Goal: Task Accomplishment & Management: Use online tool/utility

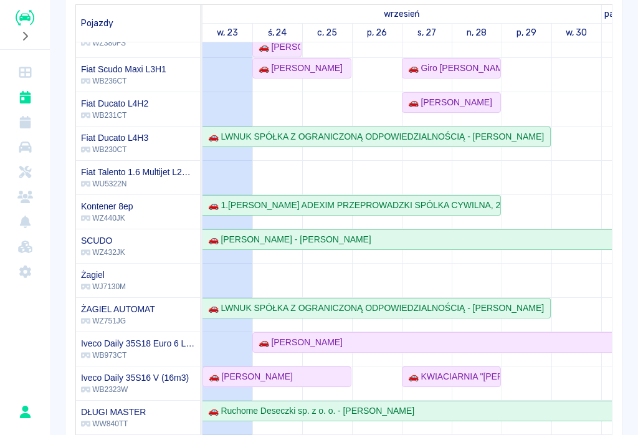
click at [478, 18] on div "Rezerwacje Kalendarz Dodaj rezerwację Rezerwowany pojazd Rezerwowany pojazd [DA…" at bounding box center [344, 193] width 589 height 652
click at [276, 371] on div "🚗 [PERSON_NAME]" at bounding box center [248, 376] width 89 height 13
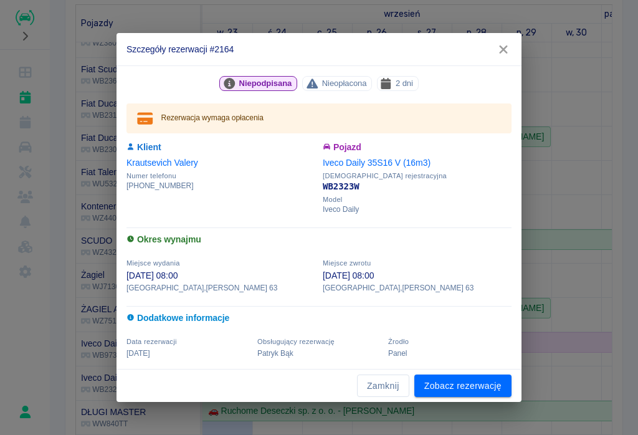
click at [462, 387] on link "Zobacz rezerwację" at bounding box center [463, 386] width 97 height 23
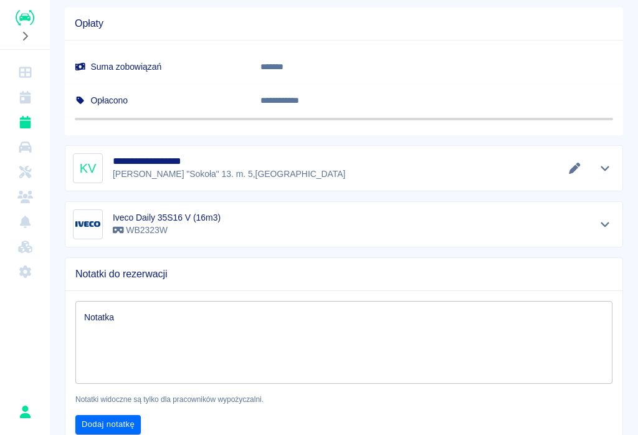
scroll to position [614, 0]
click at [478, 171] on icon "Edytuj dane" at bounding box center [574, 168] width 11 height 11
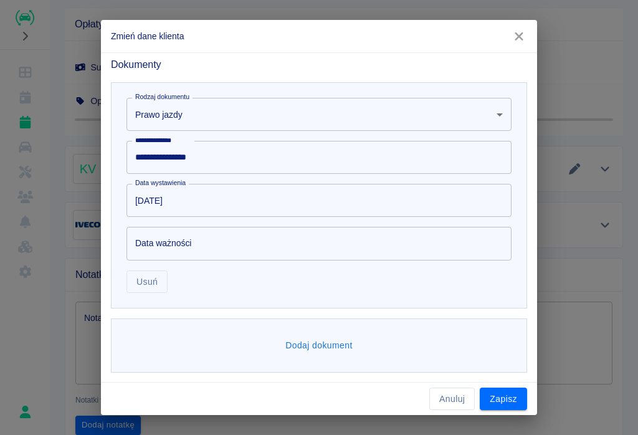
scroll to position [437, 0]
click at [478, 401] on button "Zapisz" at bounding box center [503, 399] width 47 height 23
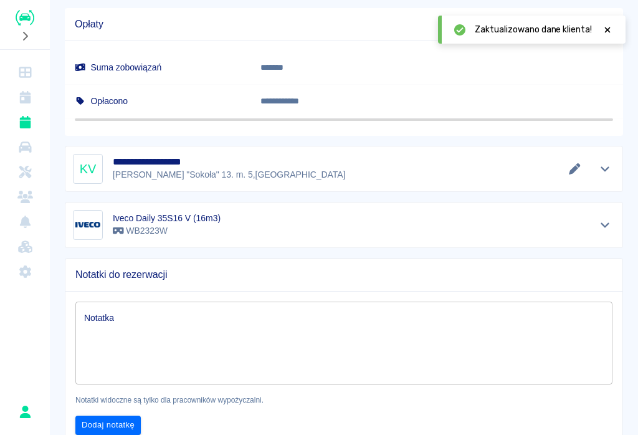
click at [478, 169] on icon "Edytuj dane" at bounding box center [574, 168] width 11 height 11
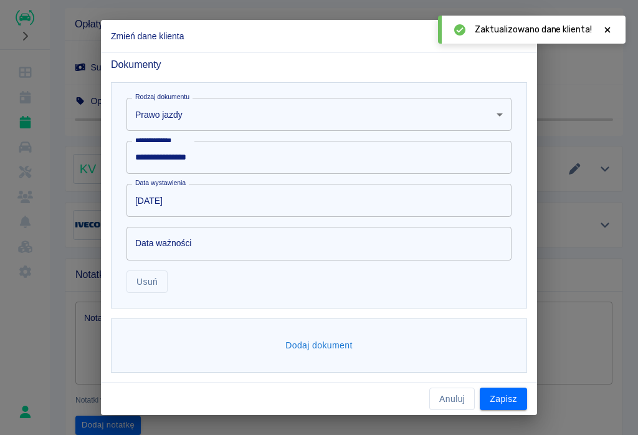
click at [319, 344] on button "Dodaj dokument" at bounding box center [319, 345] width 77 height 23
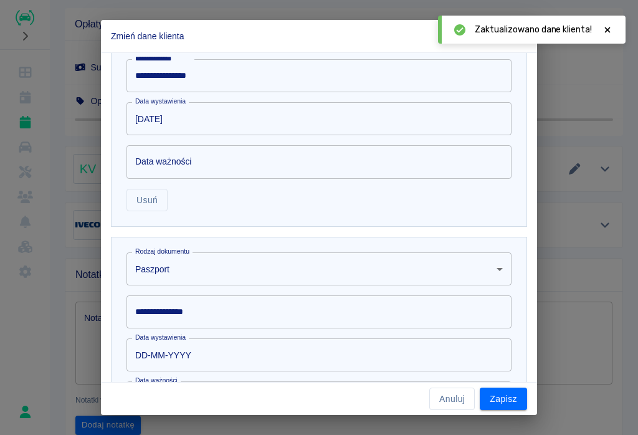
scroll to position [522, 0]
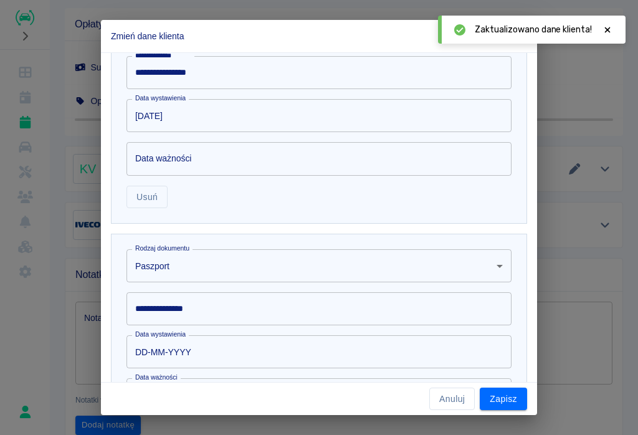
click at [162, 267] on body "**********" at bounding box center [319, 217] width 638 height 435
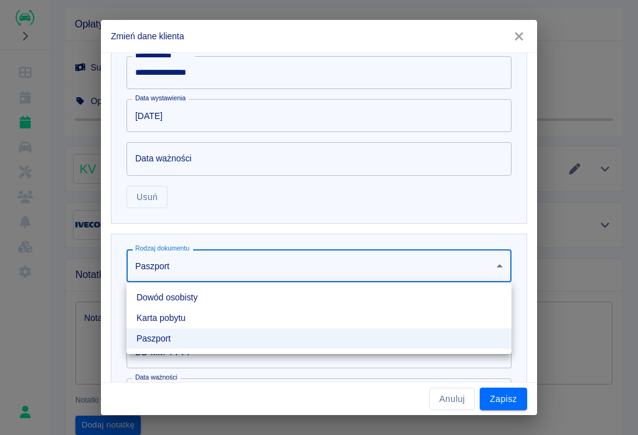
click at [168, 313] on li "Karta pobytu" at bounding box center [319, 318] width 385 height 21
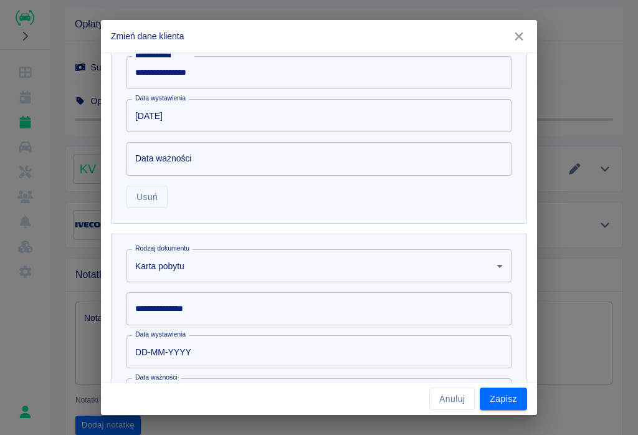
click at [160, 307] on div "**********" at bounding box center [319, 308] width 385 height 33
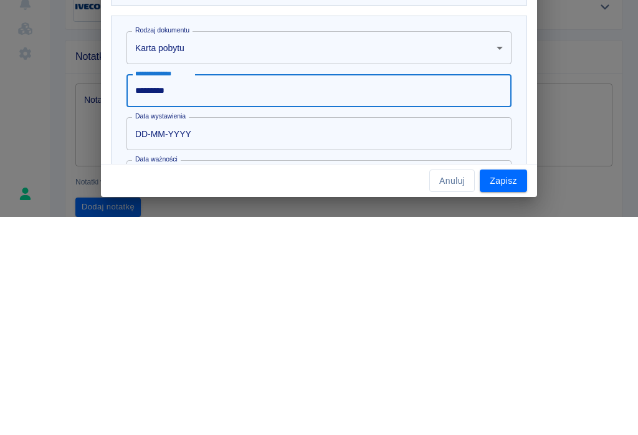
type input "*********"
click at [178, 335] on input "DD-MM-YYYY" at bounding box center [315, 351] width 377 height 33
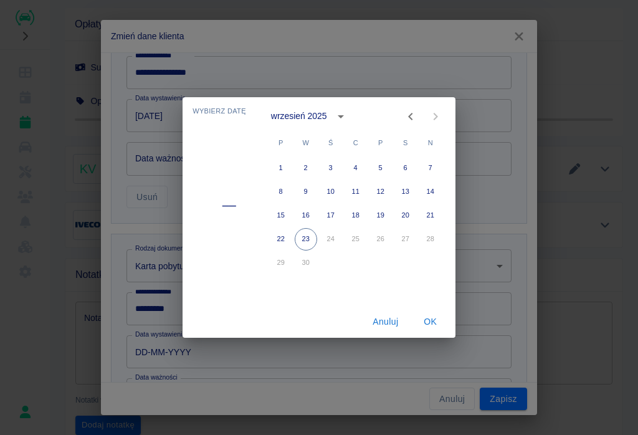
click at [342, 126] on button "calendar view is open, switch to year view" at bounding box center [340, 116] width 21 height 21
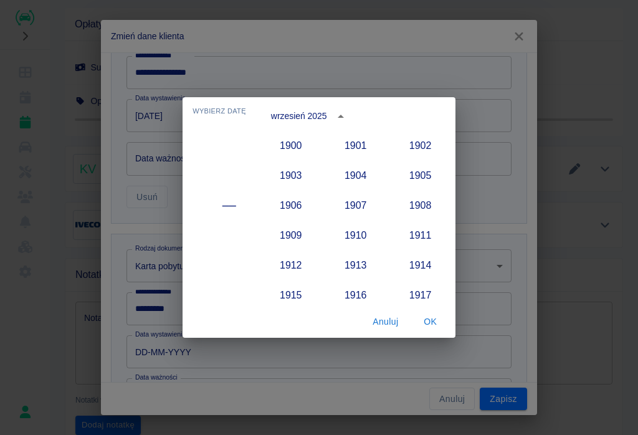
scroll to position [1155, 0]
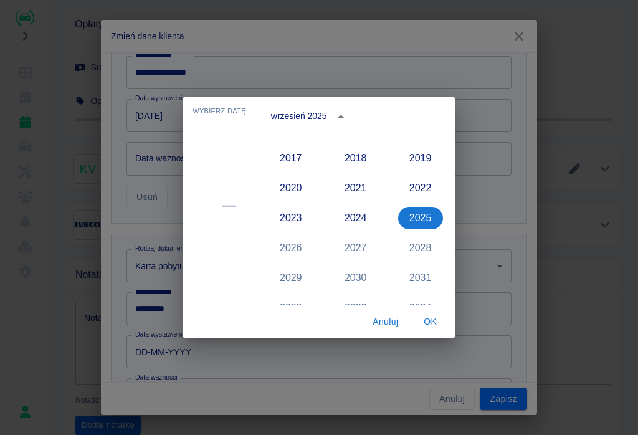
click at [363, 189] on button "2021" at bounding box center [356, 188] width 45 height 22
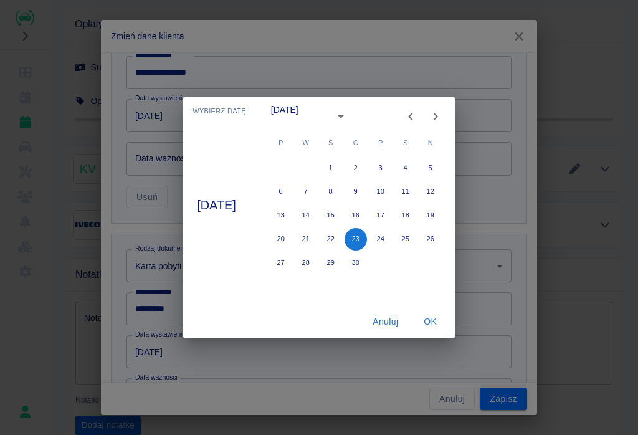
type input "23-09-2021"
type input "23-09-2031"
click at [418, 120] on icon "Previous month" at bounding box center [410, 116] width 15 height 15
click at [317, 237] on button "17" at bounding box center [306, 239] width 22 height 22
type input "17-08-2021"
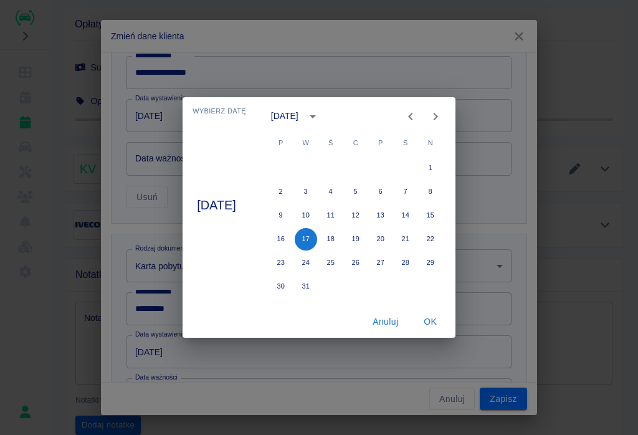
type input "17-08-2031"
click at [429, 325] on button "OK" at bounding box center [431, 321] width 40 height 23
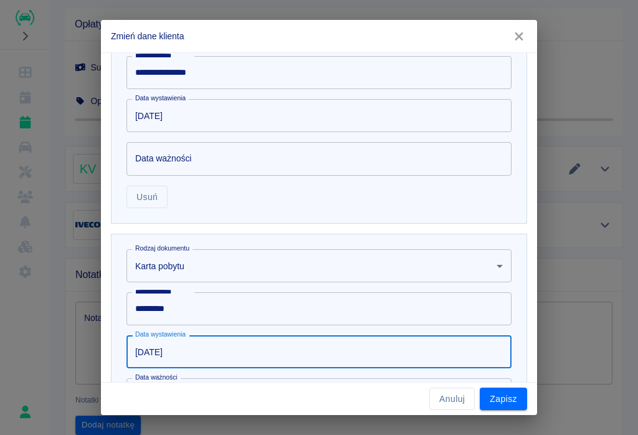
click at [478, 401] on button "Zapisz" at bounding box center [503, 399] width 47 height 23
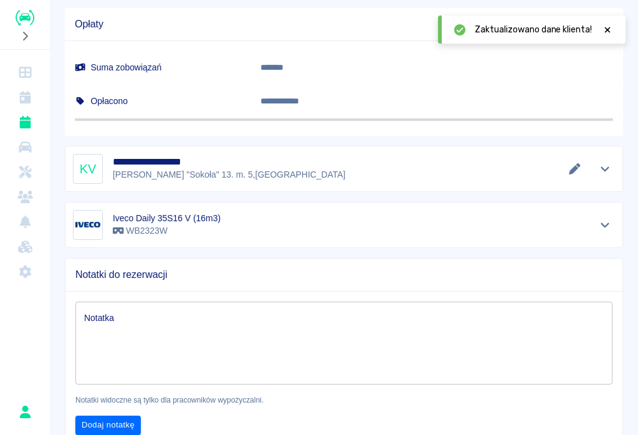
click at [478, 29] on icon at bounding box center [608, 30] width 6 height 6
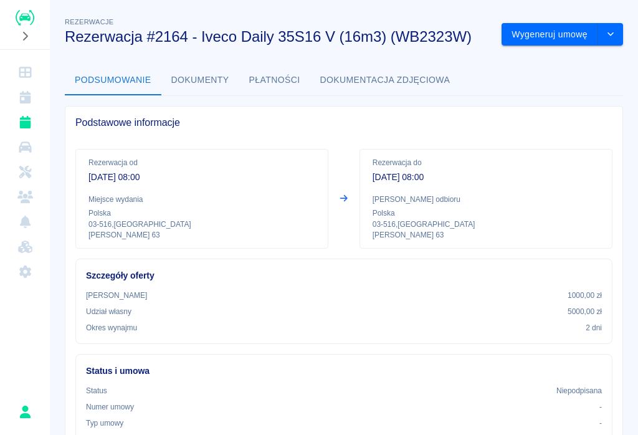
scroll to position [0, 0]
click at [478, 36] on button "Wygeneruj umowę" at bounding box center [550, 34] width 97 height 23
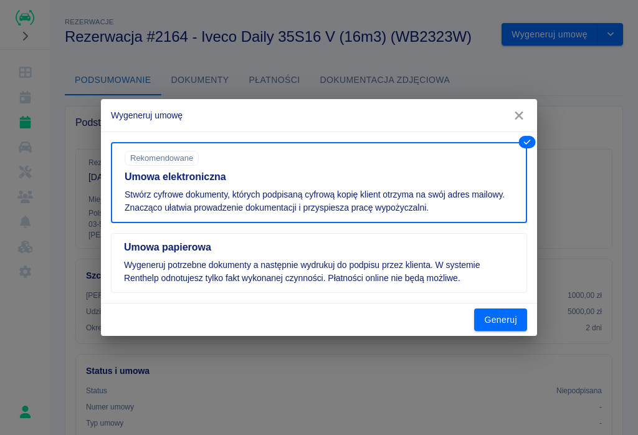
click at [478, 320] on button "Generuj" at bounding box center [500, 320] width 53 height 23
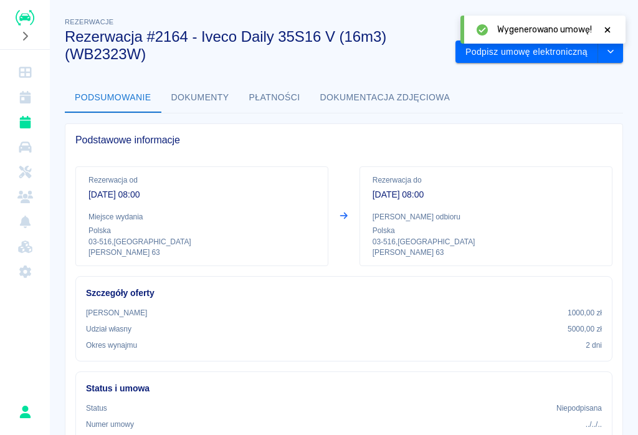
click at [478, 20] on div "Wygenerowano umowę!" at bounding box center [543, 30] width 165 height 28
click at [478, 50] on icon "drop-down" at bounding box center [611, 51] width 10 height 8
click at [428, 37] on h3 "Rezerwacja #2164 - Iveco Daily 35S16 V (16m3) (WB2323W)" at bounding box center [255, 45] width 381 height 35
click at [478, 55] on button "Podpisz umowę elektroniczną" at bounding box center [527, 52] width 143 height 23
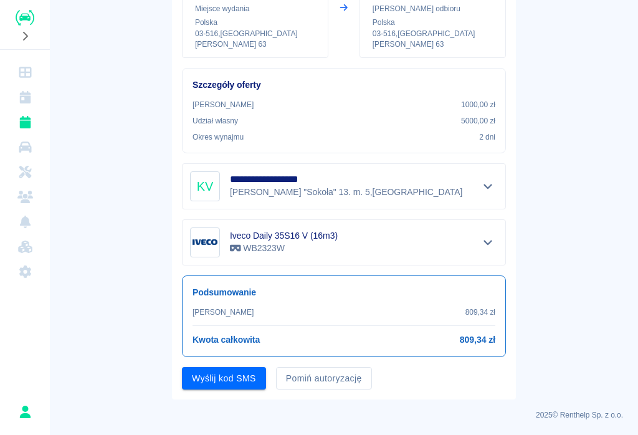
scroll to position [172, 0]
click at [224, 368] on button "Wyślij kod SMS" at bounding box center [224, 378] width 84 height 23
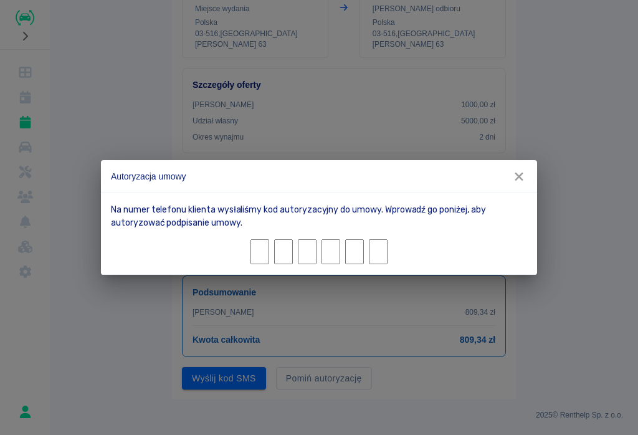
click at [421, 408] on div "Autoryzacja umowy Na numer telefonu klienta wysłaliśmy kod autoryzacyjny do umo…" at bounding box center [319, 217] width 638 height 435
click at [478, 179] on icon "button" at bounding box center [519, 177] width 8 height 8
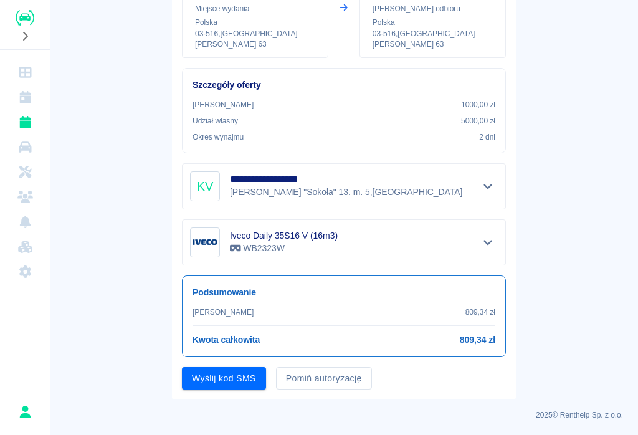
click at [478, 181] on icon "Pokaż szczegóły" at bounding box center [488, 186] width 14 height 11
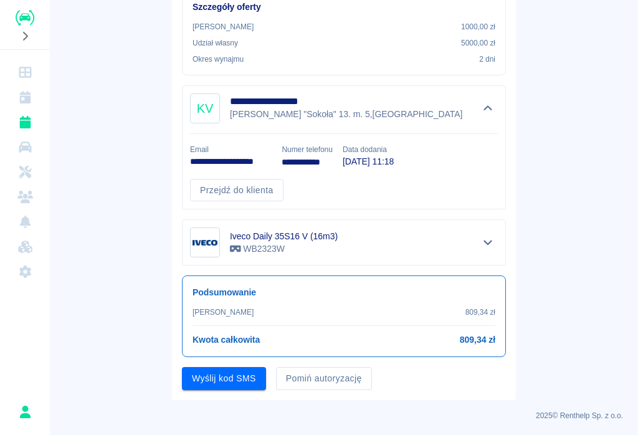
scroll to position [249, 0]
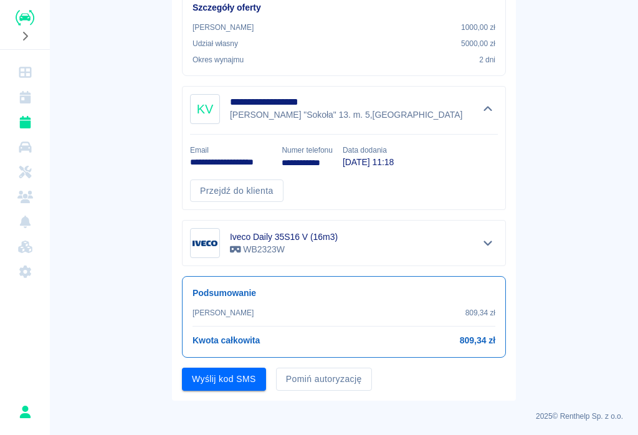
click at [221, 380] on button "Wyślij kod SMS" at bounding box center [224, 379] width 84 height 23
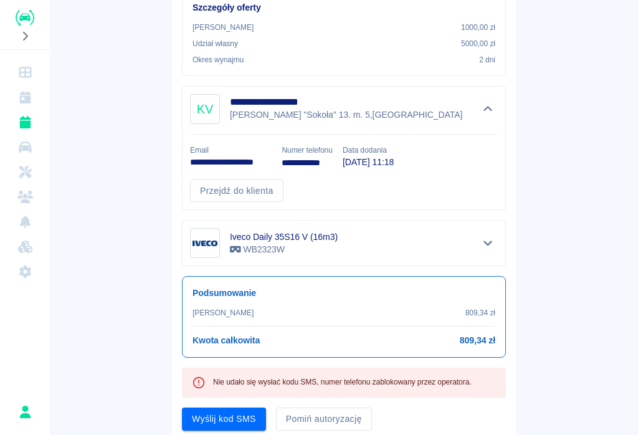
click at [226, 426] on button "Wyślij kod SMS" at bounding box center [224, 419] width 84 height 23
click at [325, 415] on button "Pomiń autoryzację" at bounding box center [324, 419] width 96 height 23
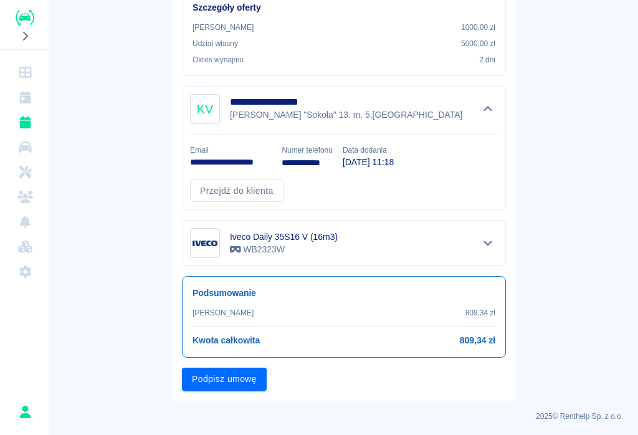
click at [242, 381] on button "Podpisz umowę" at bounding box center [224, 379] width 85 height 23
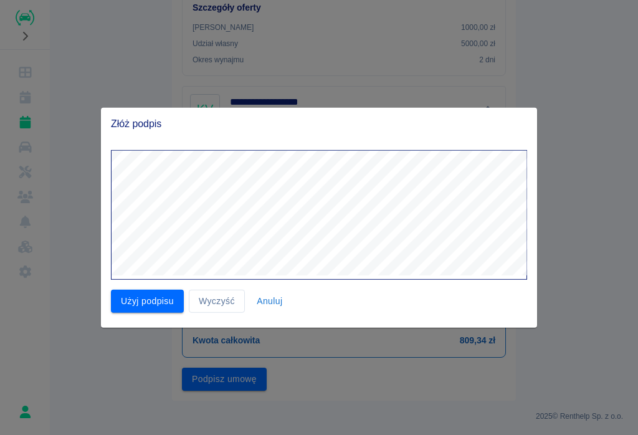
click at [143, 291] on button "Użyj podpisu" at bounding box center [147, 301] width 73 height 23
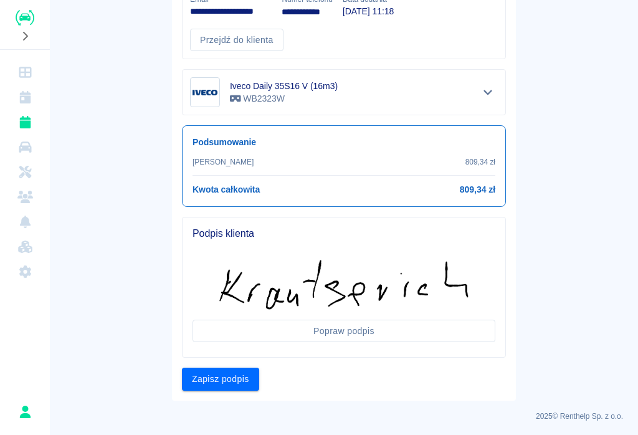
scroll to position [400, 0]
click at [218, 377] on button "Zapisz podpis" at bounding box center [220, 379] width 77 height 23
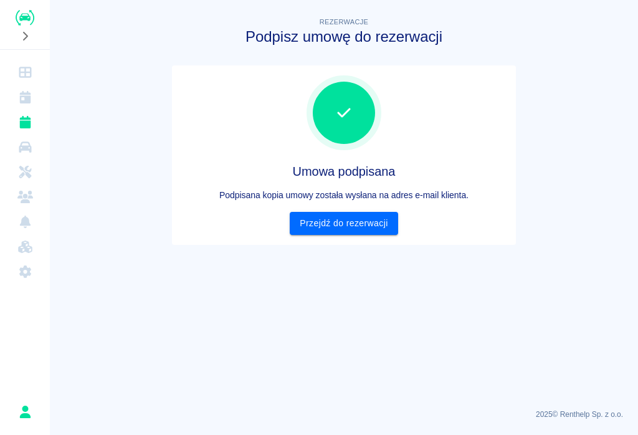
scroll to position [0, 0]
click at [347, 227] on link "Przejdź do rezerwacji" at bounding box center [344, 223] width 108 height 23
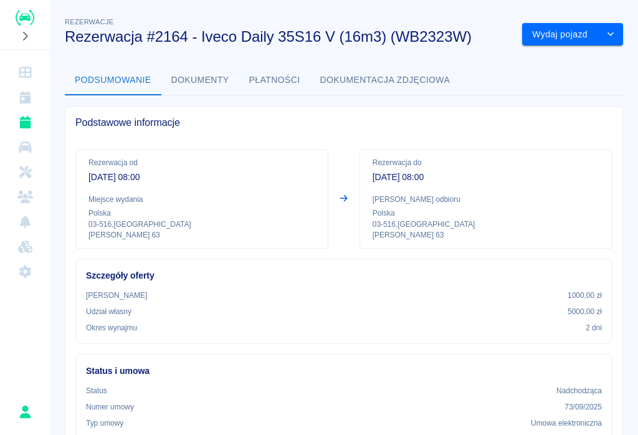
click at [478, 30] on button "Wydaj pojazd" at bounding box center [560, 34] width 76 height 23
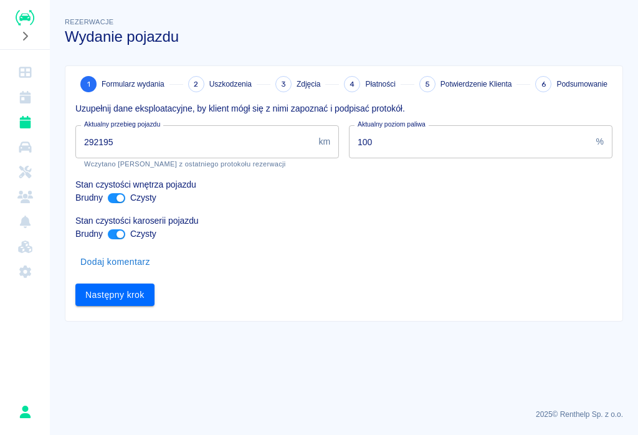
click at [133, 137] on input "292195" at bounding box center [194, 141] width 238 height 33
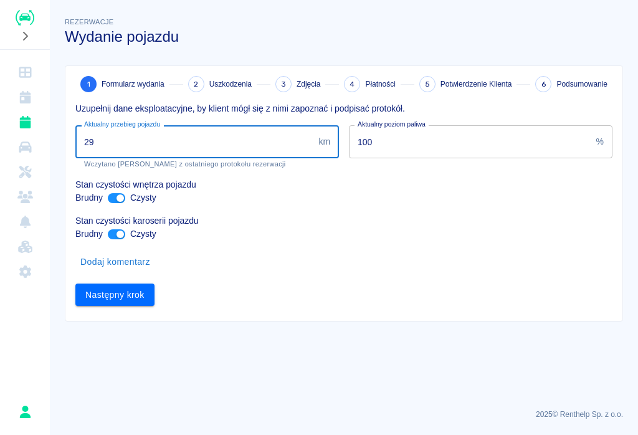
type input "2"
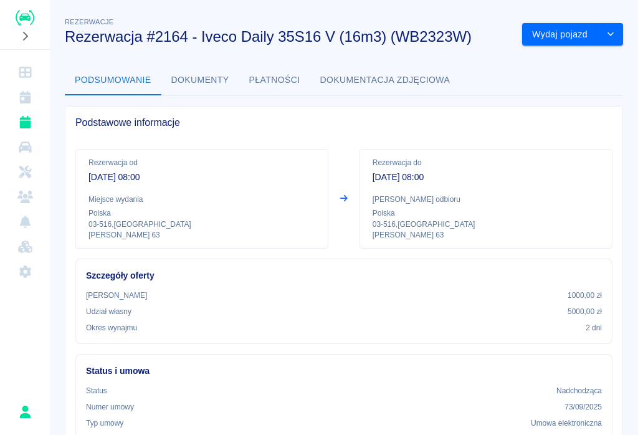
click at [478, 37] on button "Wydaj pojazd" at bounding box center [560, 34] width 76 height 23
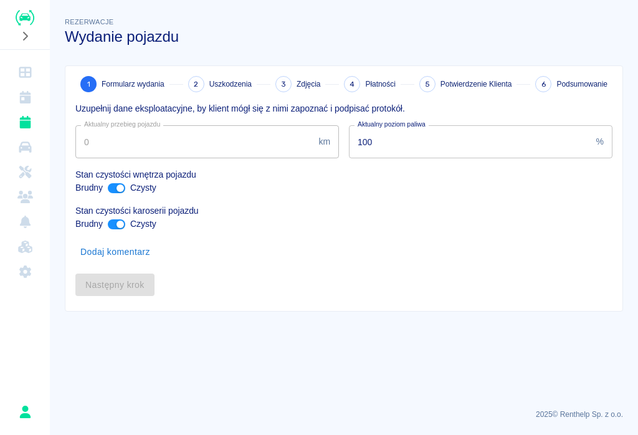
type input "292195"
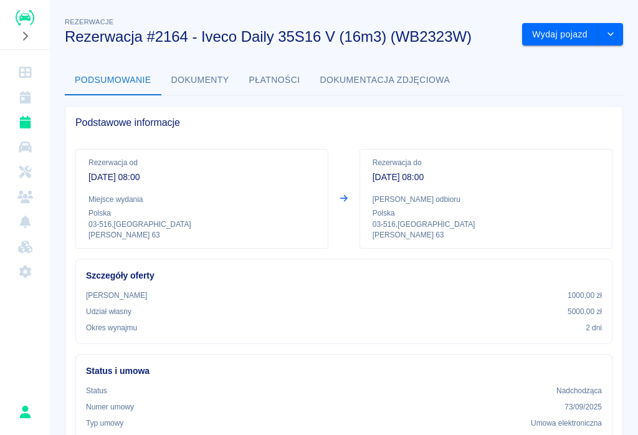
click at [478, 36] on button "Wydaj pojazd" at bounding box center [560, 34] width 76 height 23
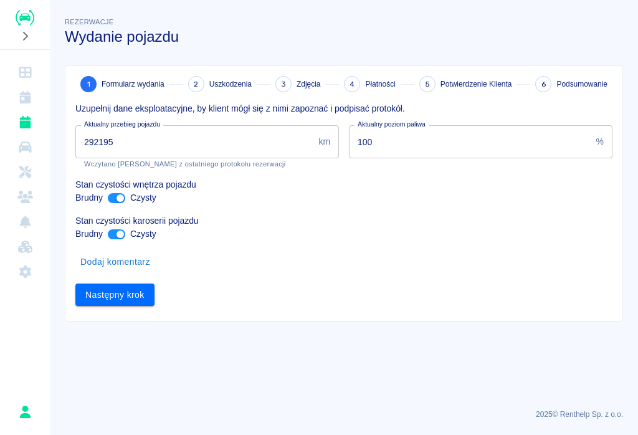
click at [133, 140] on input "292195" at bounding box center [194, 141] width 238 height 33
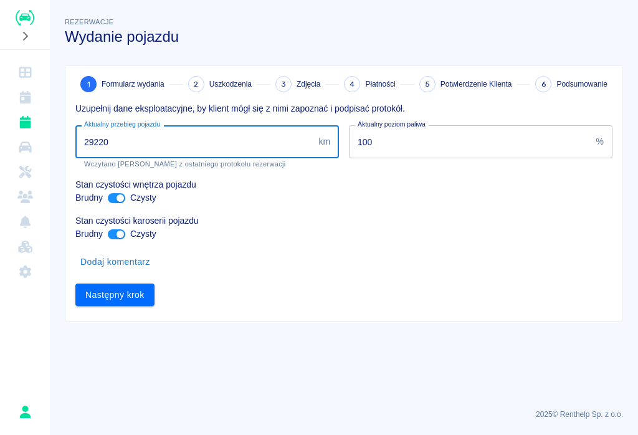
type input "292208"
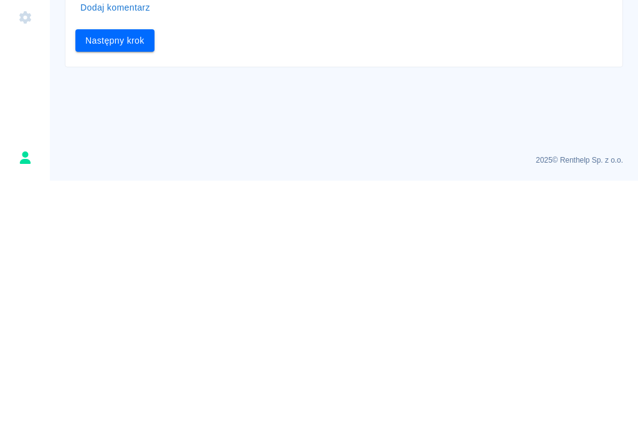
click at [131, 284] on button "Następny krok" at bounding box center [114, 295] width 79 height 23
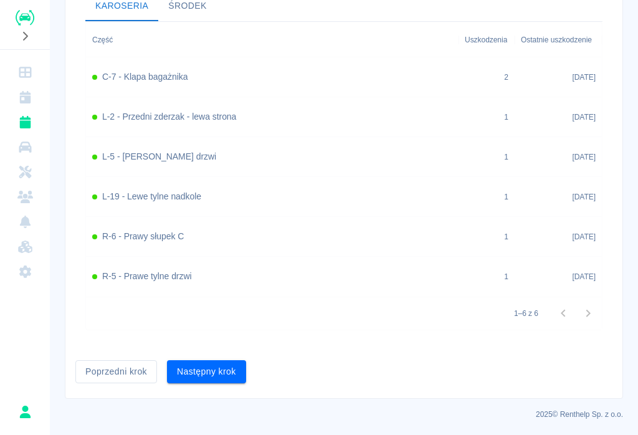
scroll to position [464, 0]
click at [211, 366] on button "Następny krok" at bounding box center [206, 372] width 79 height 23
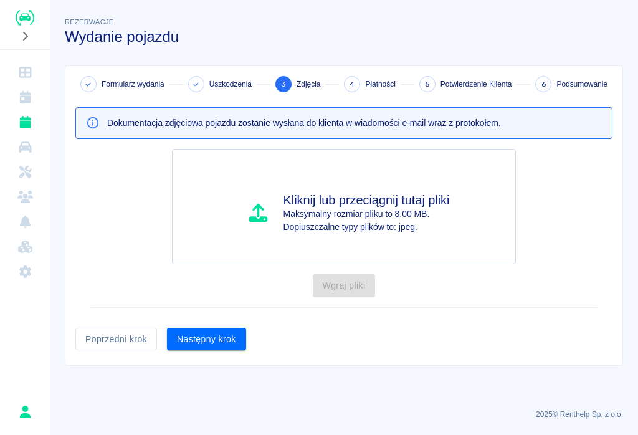
scroll to position [0, 0]
click at [215, 336] on button "Następny krok" at bounding box center [206, 339] width 79 height 23
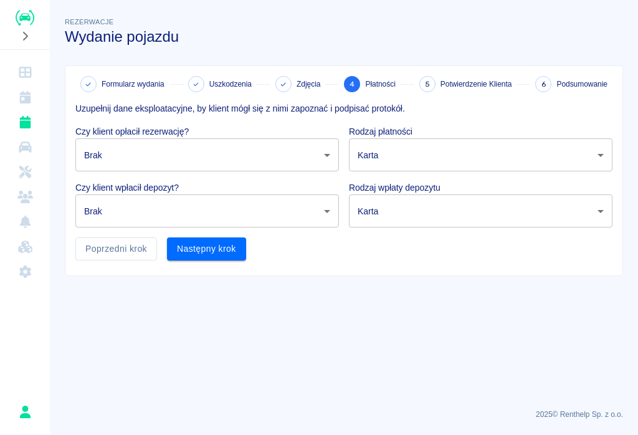
click at [123, 164] on body "Używamy plików Cookies, by zapewnić Ci najlepsze możliwe doświadczenie. Aby dow…" at bounding box center [319, 217] width 638 height 435
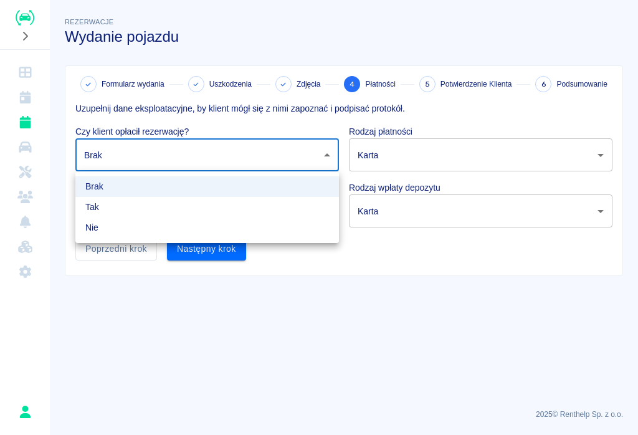
click at [106, 211] on li "Tak" at bounding box center [207, 207] width 264 height 21
type input "true"
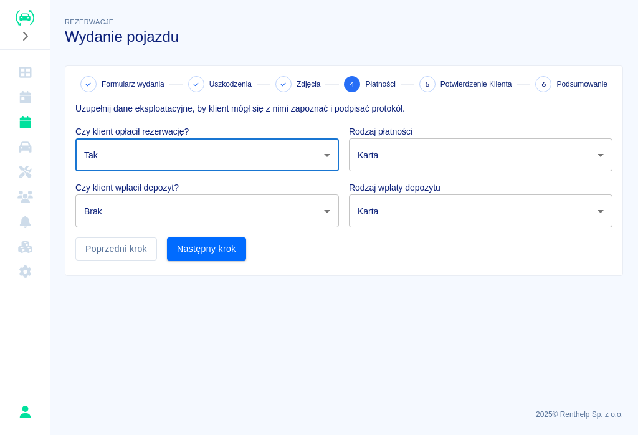
click at [325, 212] on body "Używamy plików Cookies, by zapewnić Ci najlepsze możliwe doświadczenie. Aby dow…" at bounding box center [319, 217] width 638 height 435
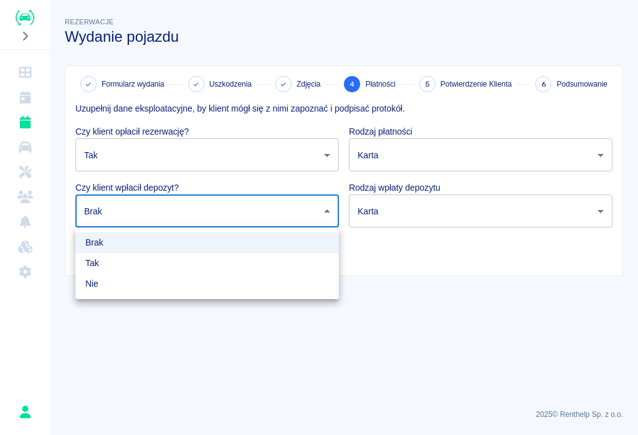
click at [105, 264] on li "Tak" at bounding box center [207, 263] width 264 height 21
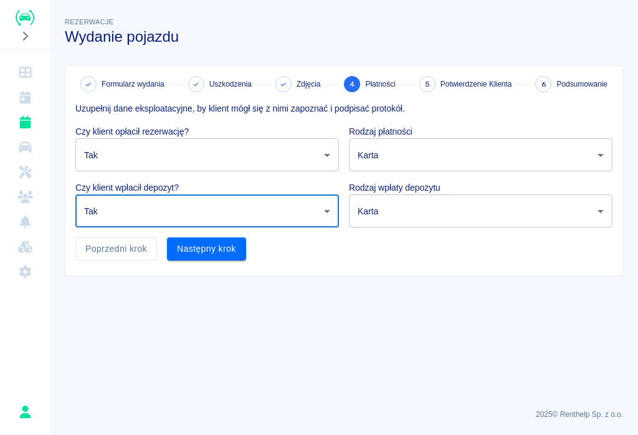
type input "true"
click at [478, 160] on body "Używamy plików Cookies, by zapewnić Ci najlepsze możliwe doświadczenie. Aby dow…" at bounding box center [319, 217] width 638 height 435
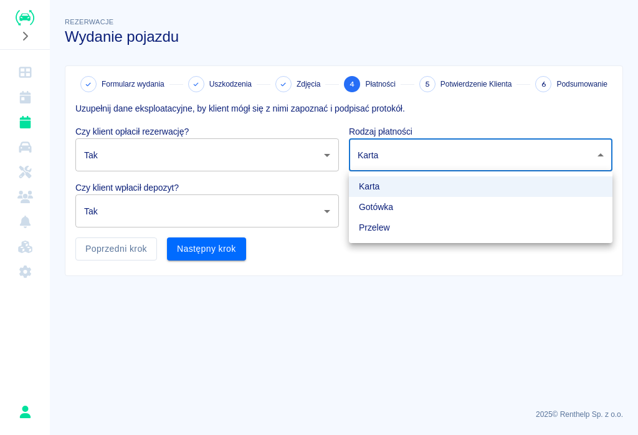
click at [390, 231] on li "Przelew" at bounding box center [481, 228] width 264 height 21
type input "bank_transfer"
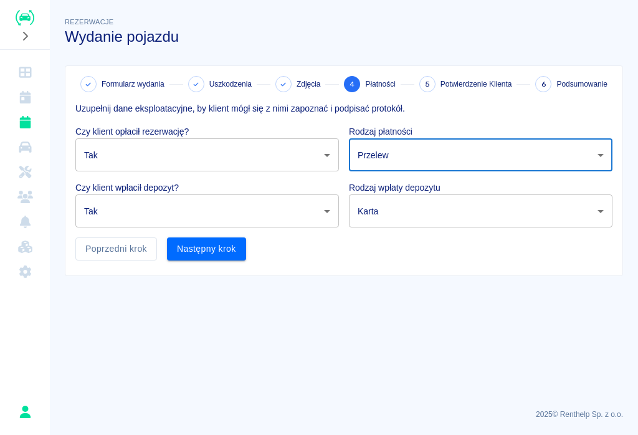
click at [478, 208] on body "Używamy plików Cookies, by zapewnić Ci najlepsze możliwe doświadczenie. Aby dow…" at bounding box center [319, 217] width 638 height 435
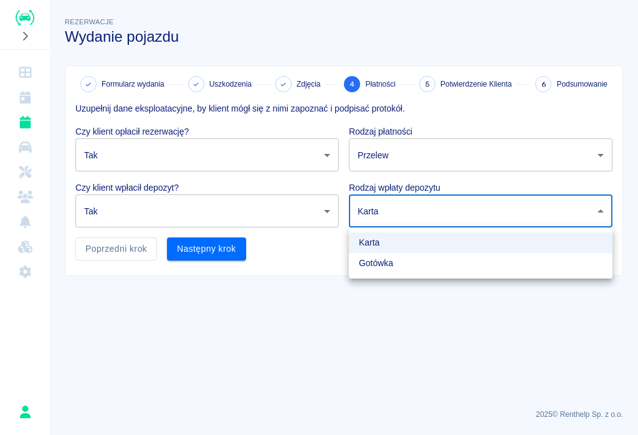
click at [392, 266] on li "Gotówka" at bounding box center [481, 263] width 264 height 21
type input "cash"
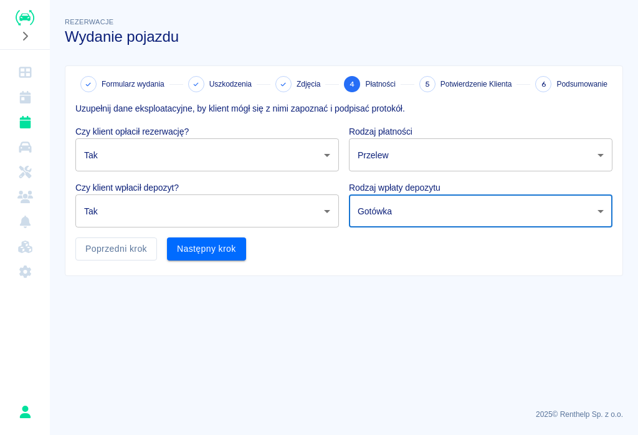
click at [478, 211] on body "Używamy plików Cookies, by zapewnić Ci najlepsze możliwe doświadczenie. Aby dow…" at bounding box center [319, 217] width 638 height 435
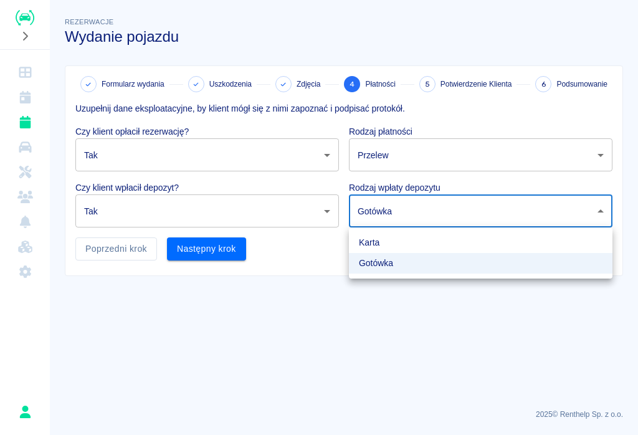
click at [324, 205] on div at bounding box center [319, 217] width 638 height 435
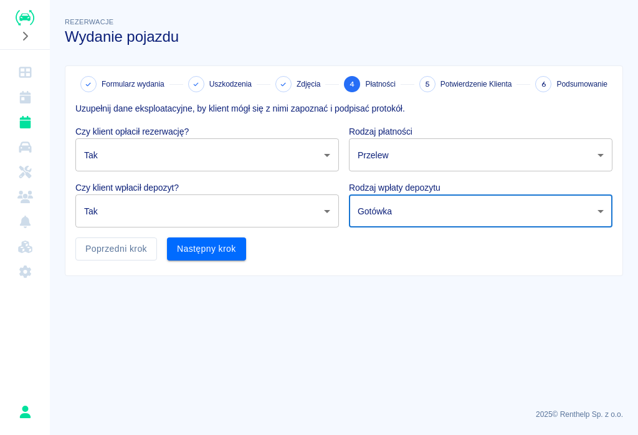
click at [324, 205] on body "Używamy plików Cookies, by zapewnić Ci najlepsze możliwe doświadczenie. Aby dow…" at bounding box center [319, 217] width 638 height 435
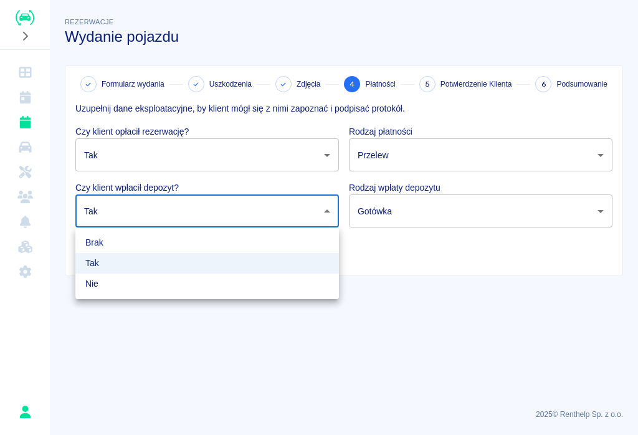
click at [478, 155] on div at bounding box center [319, 217] width 638 height 435
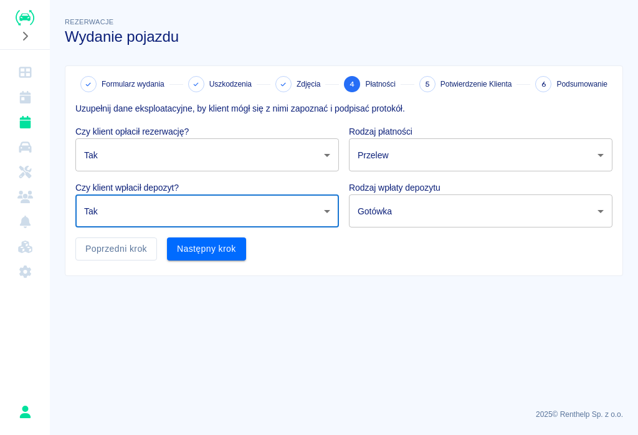
click at [478, 205] on body "Używamy plików Cookies, by zapewnić Ci najlepsze możliwe doświadczenie. Aby dow…" at bounding box center [319, 217] width 638 height 435
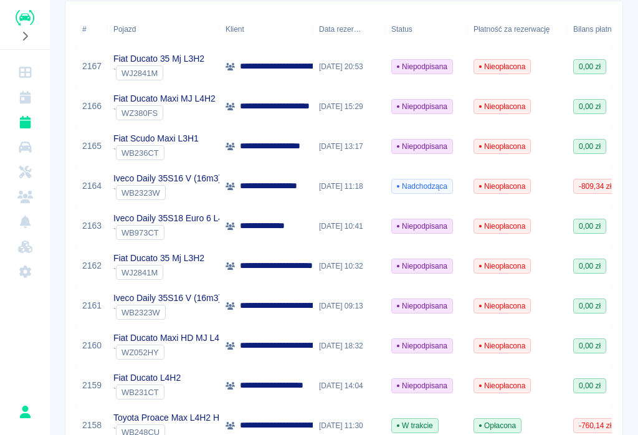
scroll to position [183, 0]
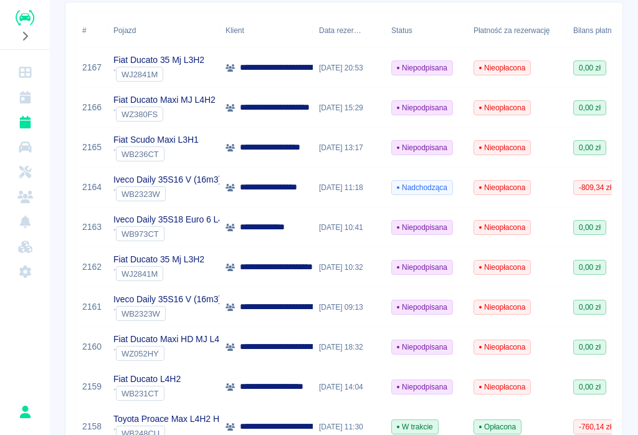
click at [338, 188] on div "[DATE] 11:18" at bounding box center [349, 188] width 72 height 40
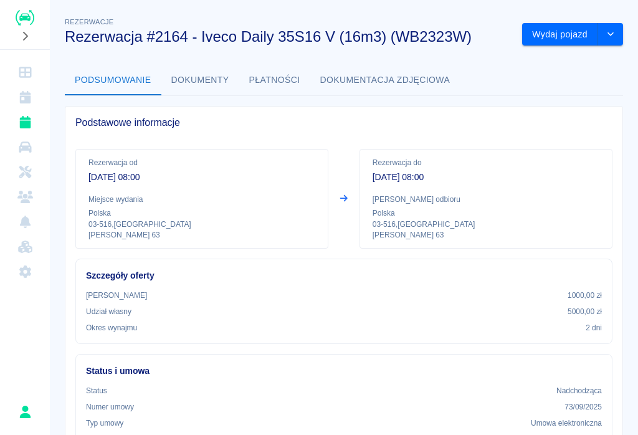
click at [558, 29] on button "Wydaj pojazd" at bounding box center [560, 34] width 76 height 23
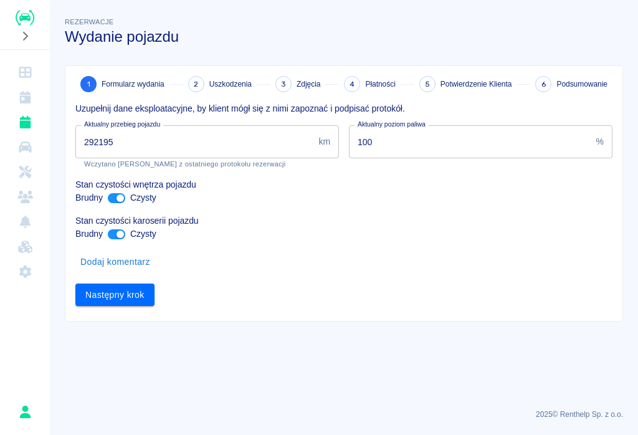
click at [132, 143] on input "292195" at bounding box center [194, 141] width 238 height 33
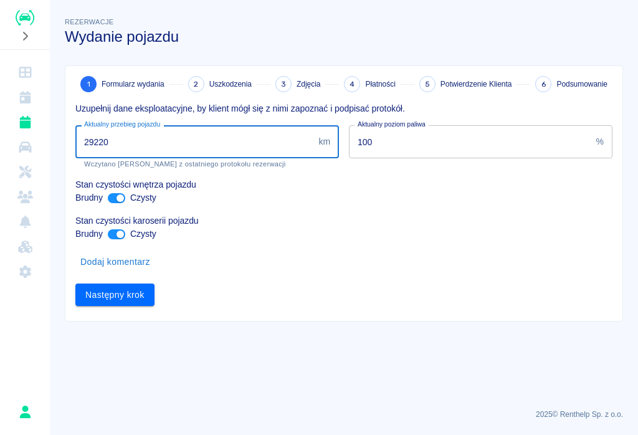
type input "292208"
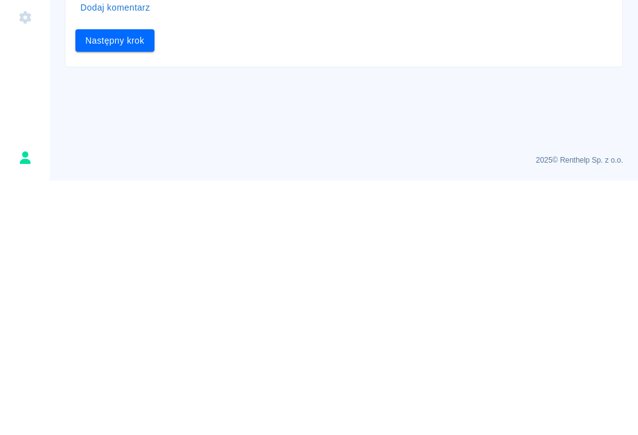
click at [112, 284] on button "Następny krok" at bounding box center [114, 295] width 79 height 23
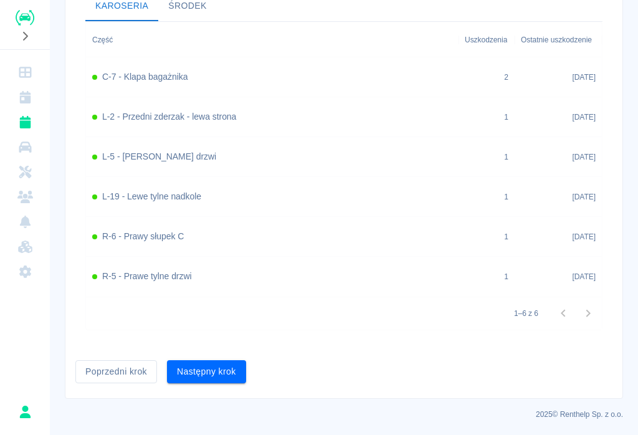
scroll to position [464, 0]
click at [211, 357] on div "Następny krok" at bounding box center [201, 367] width 89 height 33
click at [207, 366] on button "Następny krok" at bounding box center [206, 372] width 79 height 23
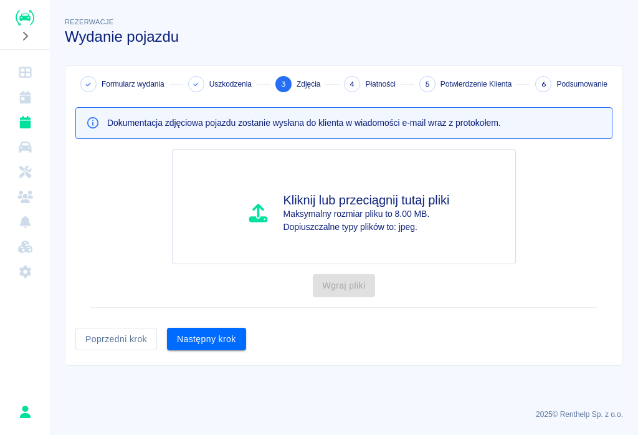
scroll to position [0, 0]
click at [211, 335] on button "Następny krok" at bounding box center [206, 339] width 79 height 23
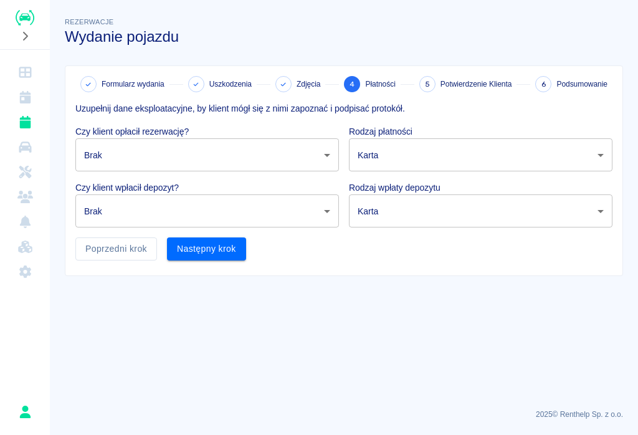
click at [127, 154] on body "Używamy plików Cookies, by zapewnić Ci najlepsze możliwe doświadczenie. Aby dow…" at bounding box center [319, 217] width 638 height 435
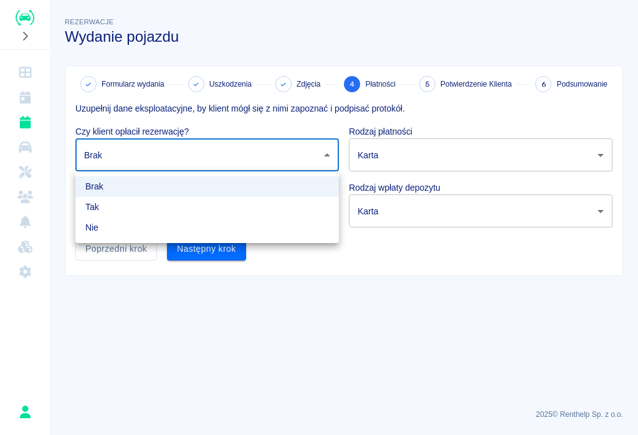
click at [108, 203] on li "Tak" at bounding box center [207, 207] width 264 height 21
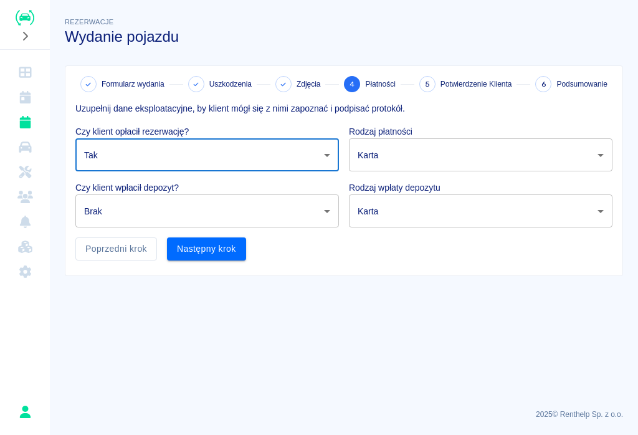
type input "true"
click at [327, 210] on body "Używamy plików Cookies, by zapewnić Ci najlepsze możliwe doświadczenie. Aby dow…" at bounding box center [319, 217] width 638 height 435
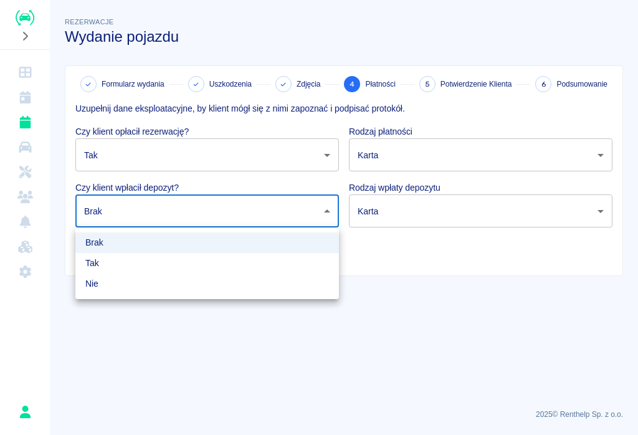
click at [102, 266] on li "Tak" at bounding box center [207, 263] width 264 height 21
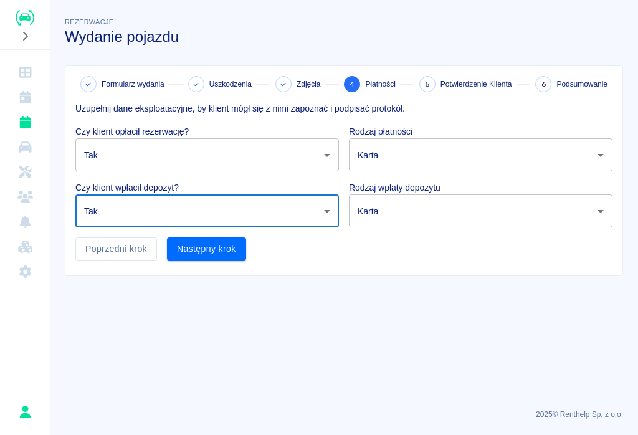
type input "true"
click at [598, 157] on body "Używamy plików Cookies, by zapewnić Ci najlepsze możliwe doświadczenie. Aby dow…" at bounding box center [319, 217] width 638 height 435
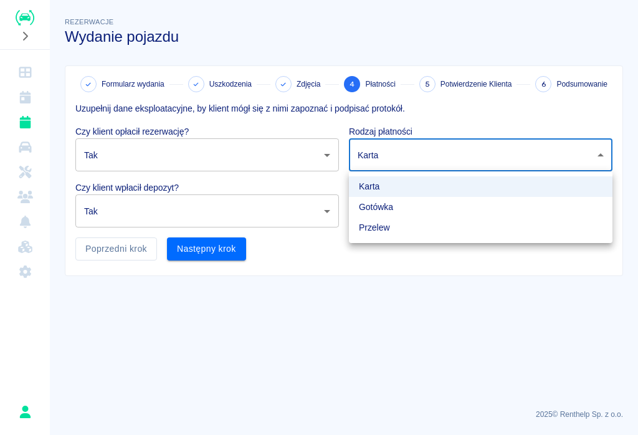
click at [388, 226] on li "Przelew" at bounding box center [481, 228] width 264 height 21
type input "bank_transfer"
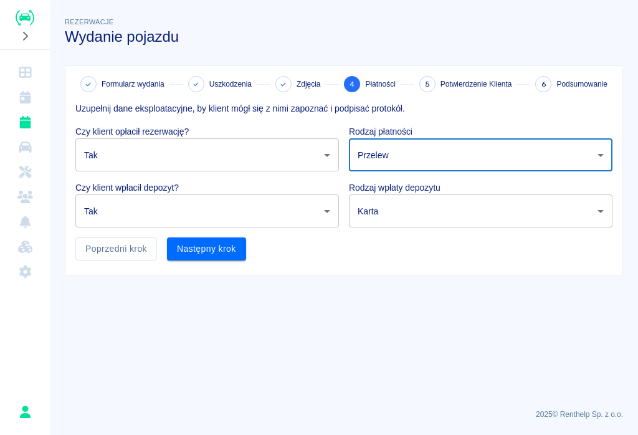
click at [600, 211] on body "Używamy plików Cookies, by zapewnić Ci najlepsze możliwe doświadczenie. Aby dow…" at bounding box center [319, 217] width 638 height 435
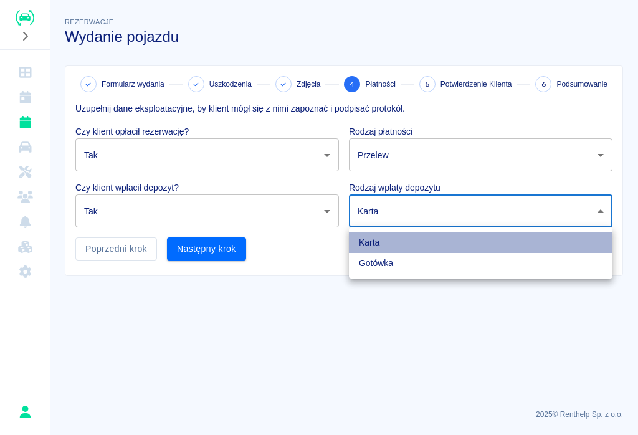
click at [385, 241] on li "Karta" at bounding box center [481, 243] width 264 height 21
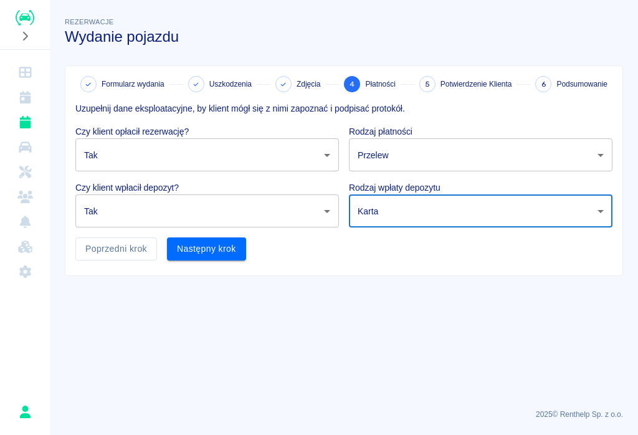
click at [208, 246] on button "Następny krok" at bounding box center [206, 249] width 79 height 23
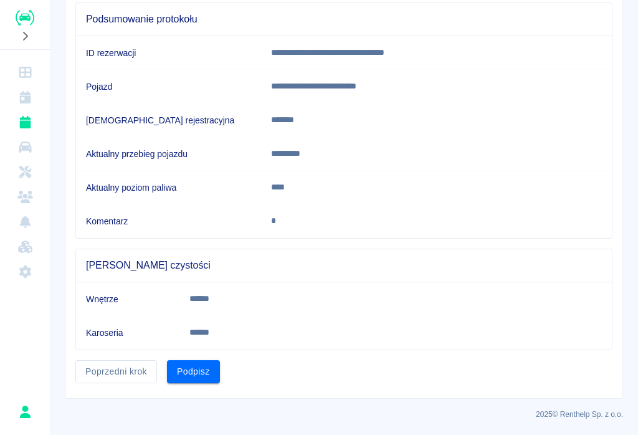
click at [197, 377] on button "Podpisz" at bounding box center [193, 371] width 53 height 23
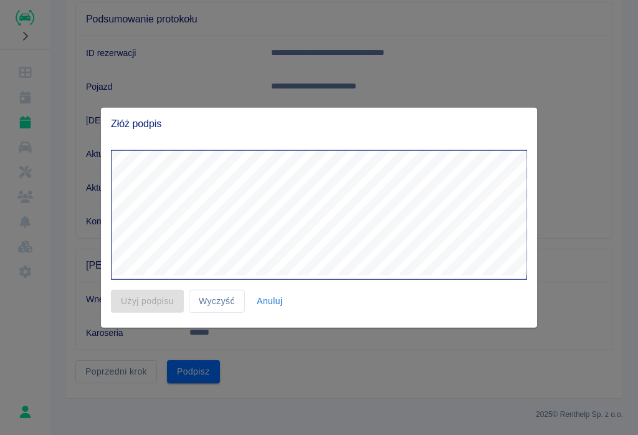
scroll to position [122, 0]
click at [144, 296] on button "Użyj podpisu" at bounding box center [147, 301] width 73 height 23
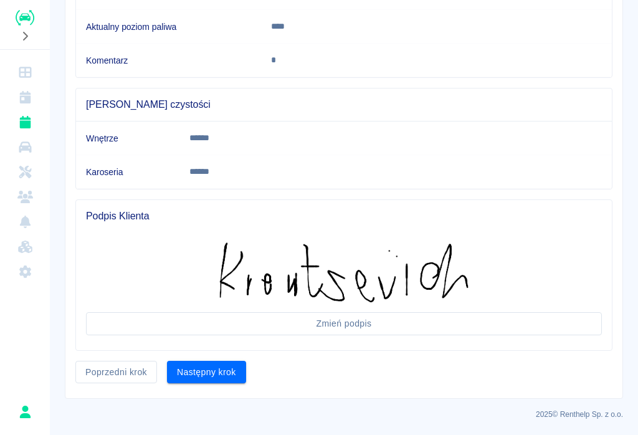
scroll to position [283, 0]
click at [218, 365] on button "Następny krok" at bounding box center [206, 373] width 79 height 23
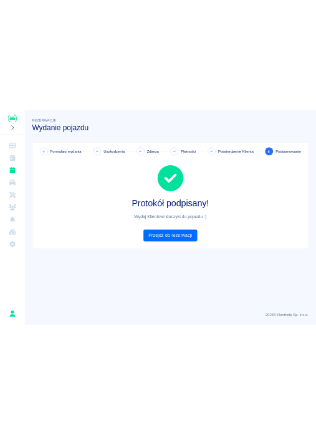
scroll to position [0, 0]
